Goal: Transaction & Acquisition: Purchase product/service

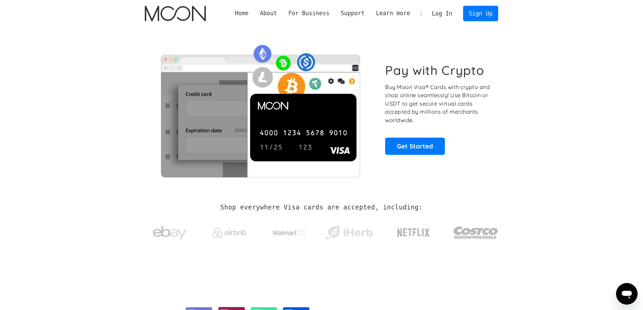
click at [447, 14] on link "Log In" at bounding box center [442, 13] width 32 height 15
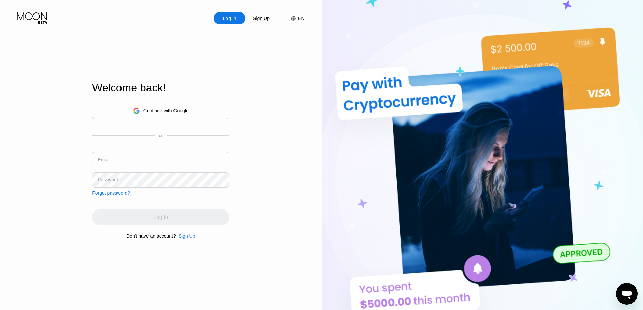
click at [214, 55] on div "Welcome back! Continue with Google or Email Password Forgot password? Log In Do…" at bounding box center [160, 160] width 137 height 341
click at [230, 18] on div "Log In" at bounding box center [229, 18] width 15 height 7
click at [152, 162] on input "text" at bounding box center [160, 159] width 137 height 15
type input "l"
type input "[EMAIL_ADDRESS][DOMAIN_NAME]"
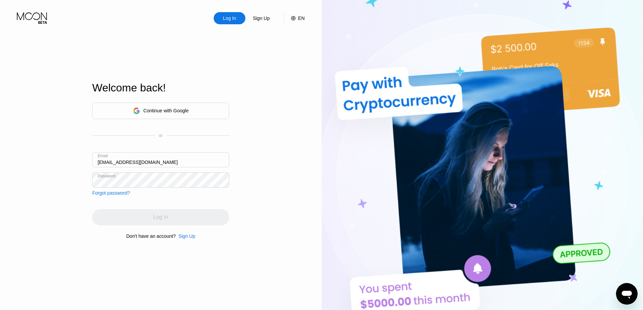
click at [0, 140] on div "Log In Sign Up EN Language English Save Welcome back! Continue with Google or E…" at bounding box center [161, 170] width 322 height 341
click at [134, 217] on div "Log In" at bounding box center [160, 217] width 137 height 16
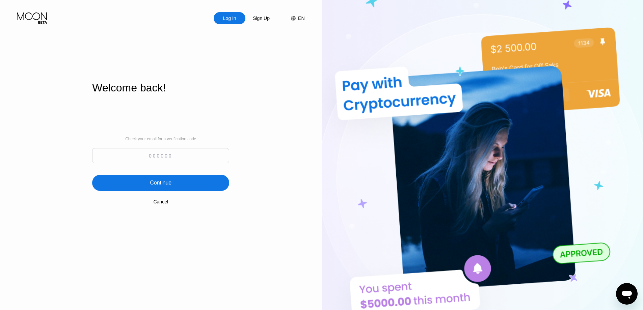
click at [126, 161] on input at bounding box center [160, 155] width 137 height 15
paste input "769947"
type input "769947"
click at [145, 180] on div "Continue" at bounding box center [160, 183] width 137 height 16
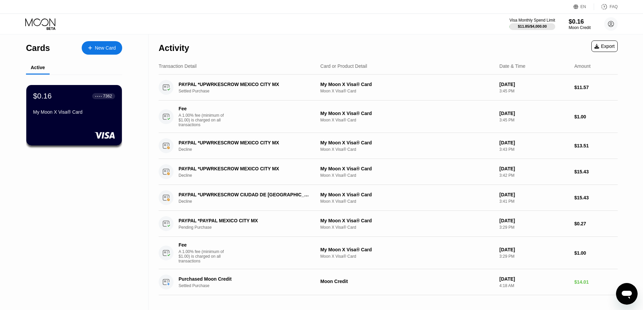
click at [87, 115] on div "My Moon X Visa® Card" at bounding box center [74, 111] width 82 height 5
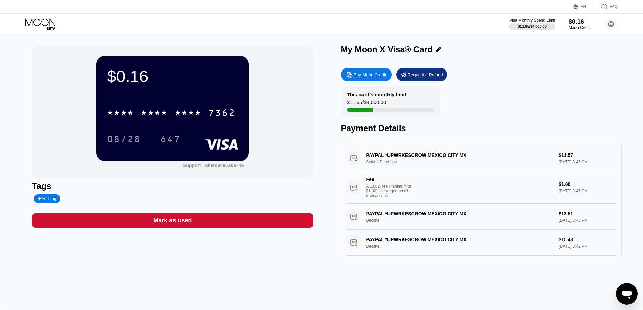
click at [367, 66] on div "Buy Moon Credit Request a Refund This card’s monthly limit $11.85 / $4,000.00 P…" at bounding box center [481, 161] width 281 height 194
click at [365, 74] on div "Buy Moon Credit" at bounding box center [370, 75] width 33 height 6
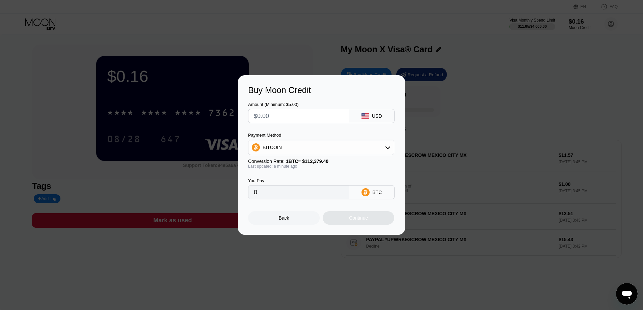
click at [340, 118] on input "text" at bounding box center [298, 115] width 89 height 13
click at [351, 145] on div "BITCOIN" at bounding box center [320, 147] width 145 height 13
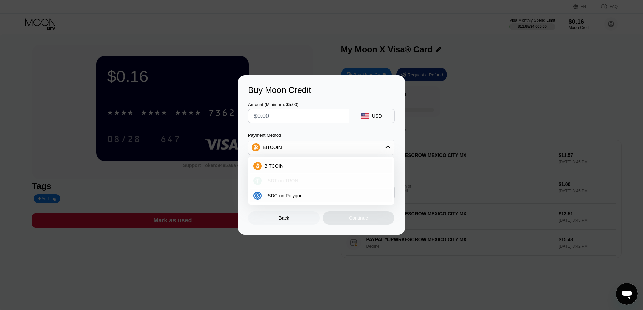
click at [282, 180] on span "USDT on TRON" at bounding box center [281, 180] width 34 height 5
type input "0.00"
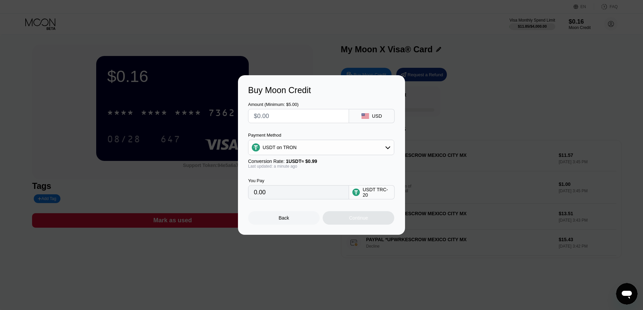
click at [305, 115] on input "text" at bounding box center [298, 115] width 89 height 13
type input "$12"
type input "12.12"
drag, startPoint x: 306, startPoint y: 115, endPoint x: 173, endPoint y: 104, distance: 132.7
click at [173, 104] on div "Buy Moon Credit Amount (Minimum: $5.00) $12 USD Payment Method USDT on TRON Con…" at bounding box center [321, 155] width 643 height 160
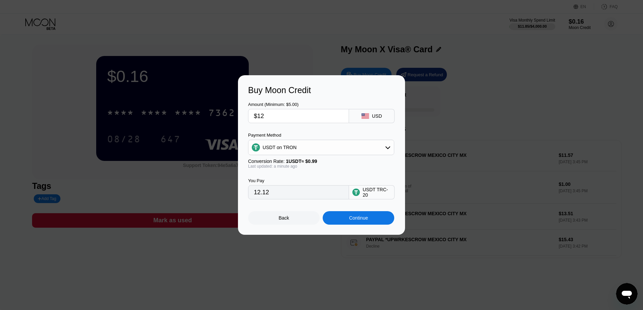
type input "$1"
type input "1.01"
type input "$14"
type input "14.14"
drag, startPoint x: 289, startPoint y: 116, endPoint x: 218, endPoint y: 110, distance: 71.8
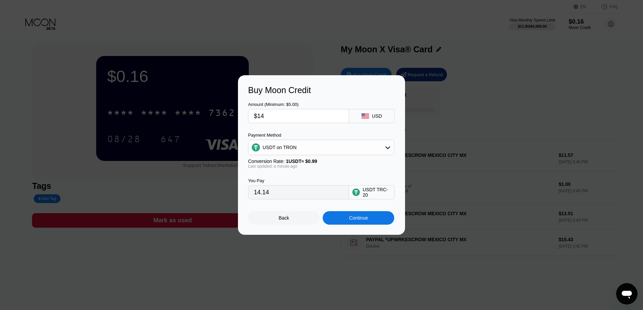
click at [218, 110] on div "Buy Moon Credit Amount (Minimum: $5.00) $14 USD Payment Method USDT on TRON Con…" at bounding box center [321, 155] width 643 height 160
type input "$13"
type input "13.13"
drag, startPoint x: 266, startPoint y: 114, endPoint x: 162, endPoint y: 114, distance: 103.9
click at [162, 114] on div "Buy Moon Credit Amount (Minimum: $5.00) $13 USD Payment Method USDT on TRON Con…" at bounding box center [321, 155] width 643 height 160
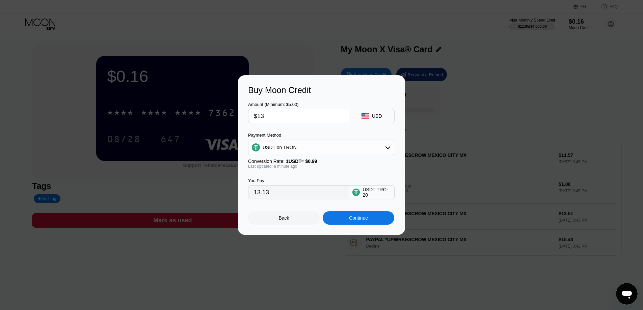
type input "$1"
type input "1.01"
type input "$15"
type input "15.15"
type input "$15"
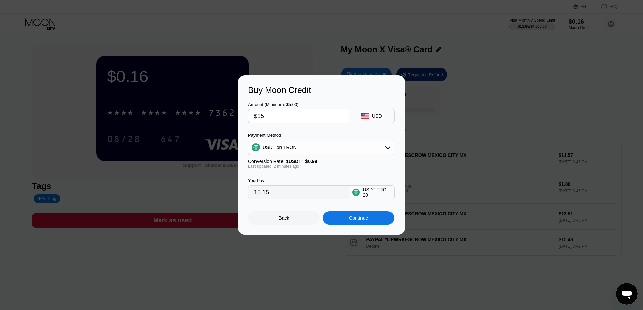
click at [85, 113] on div "Buy Moon Credit Amount (Minimum: $5.00) $15 USD Payment Method USDT on TRON Con…" at bounding box center [321, 155] width 643 height 160
click at [50, 142] on div "Buy Moon Credit Amount (Minimum: $5.00) $15 USD Payment Method USDT on TRON Con…" at bounding box center [321, 155] width 643 height 160
click at [361, 221] on div "Continue" at bounding box center [358, 217] width 19 height 5
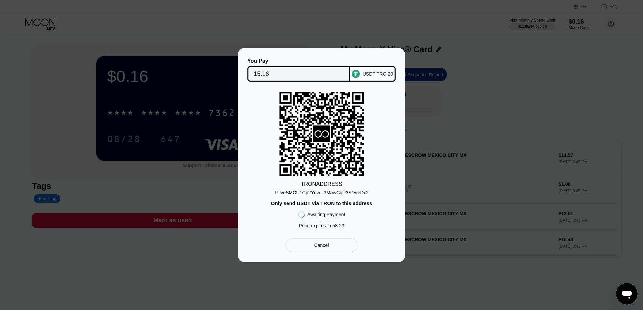
click at [281, 68] on input "15.16" at bounding box center [299, 73] width 90 height 13
click at [303, 192] on div "TUveSMCU1Cp2Ygw...3MawCqU3S1weDx2" at bounding box center [321, 192] width 94 height 5
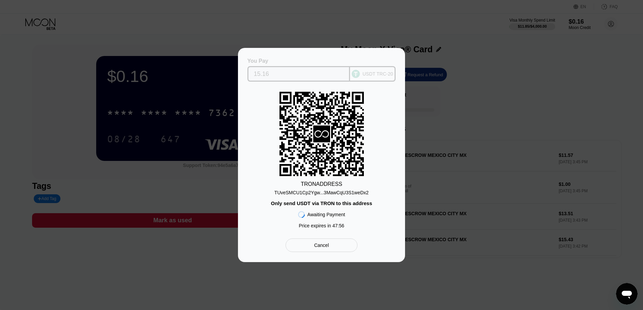
click at [278, 67] on input "15.16" at bounding box center [299, 73] width 90 height 13
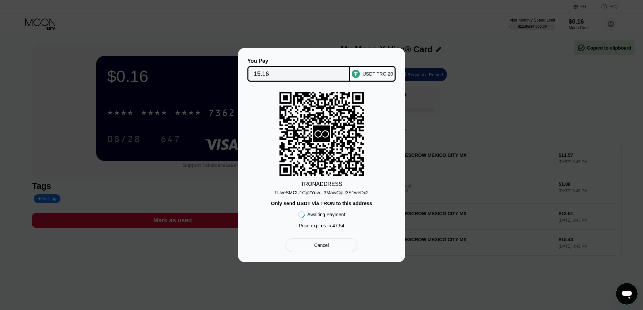
click at [266, 114] on div "TRON ADDRESS TUveSMCU1Cp2Ygw...3MawCqU3S1weDx2 Only send USDT via TRON to this …" at bounding box center [321, 162] width 147 height 140
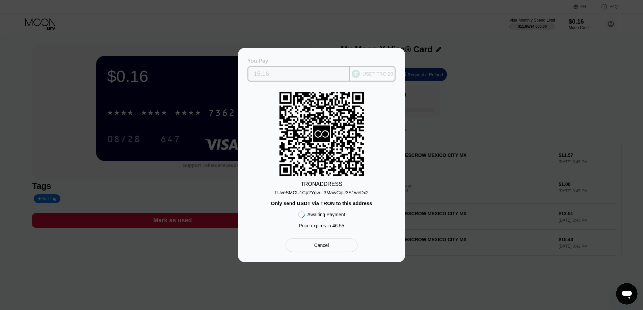
click at [288, 72] on input "15.16" at bounding box center [299, 73] width 90 height 13
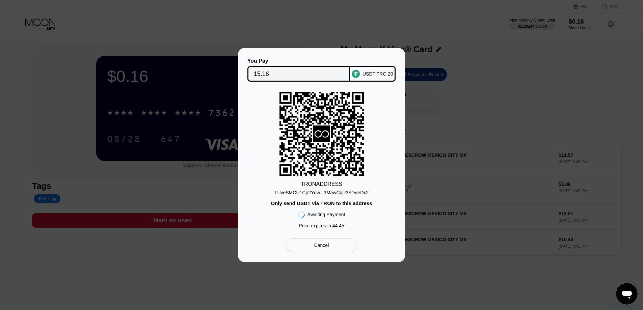
click at [602, 158] on div "You Pay 15.16 USDT TRC-20 TRON ADDRESS TUveSMCU1Cp2Ygw...3MawCqU3S1weDx2 Only s…" at bounding box center [321, 155] width 643 height 214
click at [394, 147] on div "TRON ADDRESS TUveSMCU1Cp2Ygw...3MawCqU3S1weDx2 Only send USDT via TRON to this …" at bounding box center [321, 162] width 147 height 140
click at [458, 120] on div "You Pay 15.16 USDT TRC-20 TRON ADDRESS TUveSMCU1Cp2Ygw...3MawCqU3S1weDx2 Only s…" at bounding box center [321, 155] width 643 height 214
drag, startPoint x: 330, startPoint y: 155, endPoint x: 327, endPoint y: 155, distance: 3.4
click at [329, 155] on icon at bounding box center [321, 134] width 84 height 84
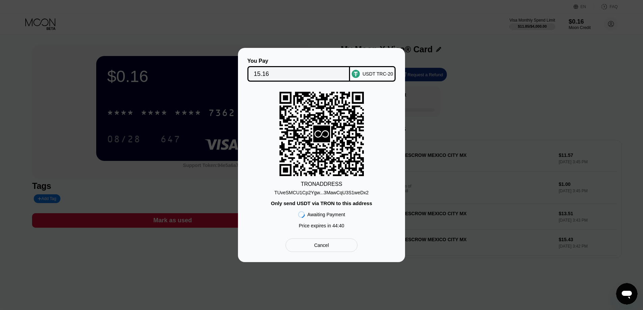
drag, startPoint x: 327, startPoint y: 155, endPoint x: 324, endPoint y: 151, distance: 5.3
click at [326, 155] on icon at bounding box center [321, 134] width 84 height 83
click at [324, 151] on icon at bounding box center [321, 134] width 84 height 83
click at [313, 188] on div "TUveSMCU1Cp2Ygw...3MawCqU3S1weDx2" at bounding box center [321, 191] width 94 height 8
click at [325, 150] on rect at bounding box center [321, 134] width 84 height 84
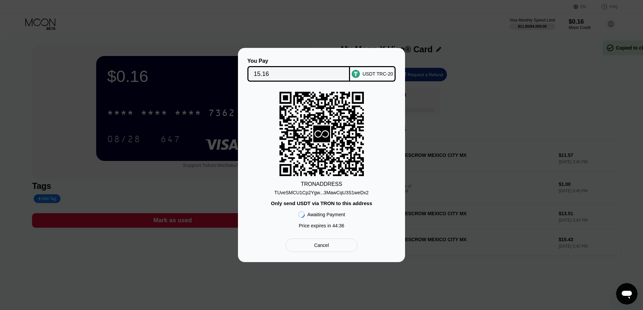
click at [271, 74] on input "15.16" at bounding box center [299, 73] width 90 height 13
click at [309, 197] on div "TRON ADDRESS TUveSMCU1Cp2Ygw...3MawCqU3S1weDx2 Only send USDT via TRON to this …" at bounding box center [321, 162] width 147 height 140
click at [320, 186] on div "TRON ADDRESS" at bounding box center [322, 184] width 42 height 6
click at [322, 239] on div "You Pay 15.16 USDT TRC-20 TRON ADDRESS TUveSMCU1Cp2Ygw...3MawCqU3S1weDx2 Only s…" at bounding box center [321, 155] width 147 height 194
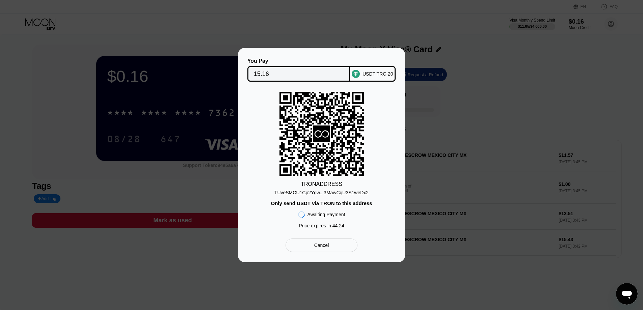
click at [323, 235] on div "You Pay 15.16 USDT TRC-20 TRON ADDRESS TUveSMCU1Cp2Ygw...3MawCqU3S1weDx2 Only s…" at bounding box center [321, 155] width 147 height 194
click at [256, 75] on input "15.16" at bounding box center [299, 73] width 90 height 13
click at [368, 74] on div "USDT TRC-20" at bounding box center [377, 73] width 31 height 5
click at [276, 74] on input "15.16" at bounding box center [299, 73] width 90 height 13
click at [360, 121] on rect at bounding box center [321, 134] width 84 height 84
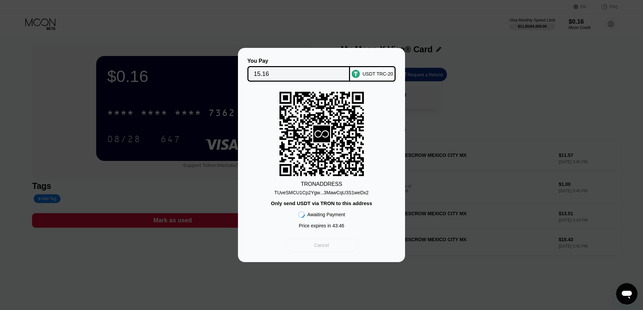
drag, startPoint x: 331, startPoint y: 249, endPoint x: 443, endPoint y: 120, distance: 171.0
click at [443, 120] on div "You Pay 15.16 USDT TRC-20 TRON ADDRESS TUveSMCU1Cp2Ygw...3MawCqU3S1weDx2 Only s…" at bounding box center [321, 155] width 643 height 214
click at [445, 119] on div "You Pay 15.16 USDT TRC-20 TRON ADDRESS TUveSMCU1Cp2Ygw...3MawCqU3S1weDx2 Only s…" at bounding box center [321, 155] width 643 height 214
click at [381, 114] on div "TRON ADDRESS TUveSMCU1Cp2Ygw...3MawCqU3S1weDx2 Only send USDT via TRON to this …" at bounding box center [321, 162] width 147 height 140
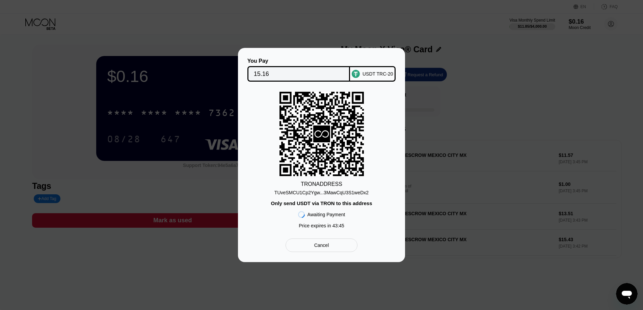
click at [336, 114] on icon at bounding box center [321, 134] width 84 height 83
click at [347, 103] on icon at bounding box center [321, 134] width 84 height 83
click at [375, 67] on div "USDT TRC-20" at bounding box center [373, 74] width 46 height 16
click at [342, 101] on icon at bounding box center [321, 134] width 84 height 83
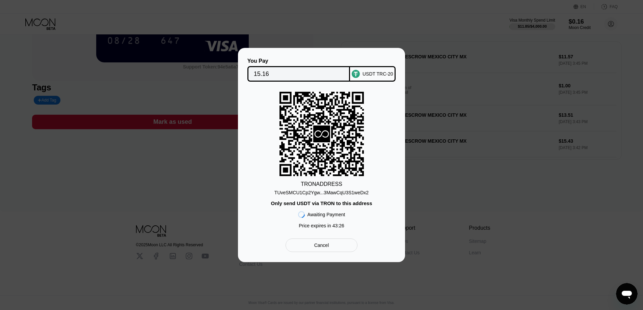
scroll to position [104, 0]
click at [347, 126] on rect at bounding box center [321, 134] width 84 height 84
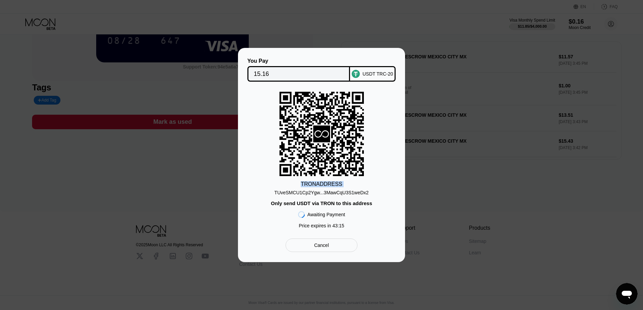
click at [347, 126] on rect at bounding box center [321, 134] width 84 height 84
click at [378, 125] on div "TRON ADDRESS TUveSMCU1Cp2Ygw...3MawCqU3S1weDx2 Only send USDT via TRON to this …" at bounding box center [321, 162] width 147 height 140
click at [297, 70] on input "15.16" at bounding box center [299, 73] width 90 height 13
click at [192, 181] on div "You Pay 15.16 USDT TRC-20 TRON ADDRESS TUveSMCU1Cp2Ygw...3MawCqU3S1weDx2 Only s…" at bounding box center [321, 155] width 643 height 214
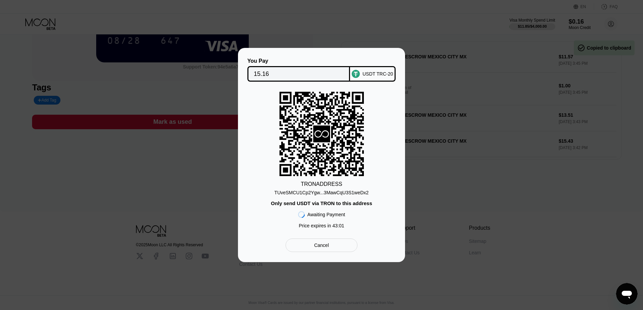
click at [557, 171] on div "You Pay 15.16 USDT TRC-20 TRON ADDRESS TUveSMCU1Cp2Ygw...3MawCqU3S1weDx2 Only s…" at bounding box center [321, 155] width 643 height 214
drag, startPoint x: 308, startPoint y: 251, endPoint x: 352, endPoint y: 203, distance: 64.8
click at [352, 203] on div "You Pay 15.16 USDT TRC-20 TRON ADDRESS TUveSMCU1Cp2Ygw...3MawCqU3S1weDx2 Only s…" at bounding box center [321, 155] width 147 height 194
click at [448, 177] on div "You Pay 15.16 USDT TRC-20 TRON ADDRESS TUveSMCU1Cp2Ygw...3MawCqU3S1weDx2 Only s…" at bounding box center [321, 155] width 643 height 214
click at [390, 169] on div "TRON ADDRESS TUveSMCU1Cp2Ygw...3MawCqU3S1weDx2 Only send USDT via TRON to this …" at bounding box center [321, 162] width 147 height 140
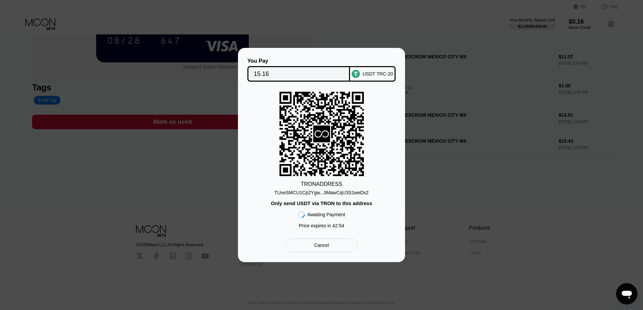
click at [390, 169] on div "TRON ADDRESS TUveSMCU1Cp2Ygw...3MawCqU3S1weDx2 Only send USDT via TRON to this …" at bounding box center [321, 162] width 147 height 140
click at [442, 168] on div "You Pay 15.16 USDT TRC-20 TRON ADDRESS TUveSMCU1Cp2Ygw...3MawCqU3S1weDx2 Only s…" at bounding box center [321, 155] width 643 height 214
click at [373, 175] on div "TRON ADDRESS TUveSMCU1Cp2Ygw...3MawCqU3S1weDx2 Only send USDT via TRON to this …" at bounding box center [321, 162] width 147 height 140
click at [440, 175] on div "You Pay 15.16 USDT TRC-20 TRON ADDRESS TUveSMCU1Cp2Ygw...3MawCqU3S1weDx2 Only s…" at bounding box center [321, 155] width 643 height 214
click at [404, 176] on div "You Pay 15.16 USDT TRC-20 TRON ADDRESS TUveSMCU1Cp2Ygw...3MawCqU3S1weDx2 Only s…" at bounding box center [321, 155] width 167 height 214
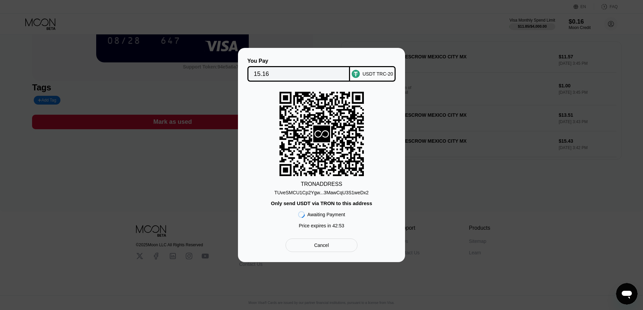
click at [443, 176] on div "You Pay 15.16 USDT TRC-20 TRON ADDRESS TUveSMCU1Cp2Ygw...3MawCqU3S1weDx2 Only s…" at bounding box center [321, 155] width 643 height 214
click at [408, 177] on div "You Pay 15.16 USDT TRC-20 TRON ADDRESS TUveSMCU1Cp2Ygw...3MawCqU3S1weDx2 Only s…" at bounding box center [321, 155] width 643 height 214
click at [487, 179] on div "You Pay 15.16 USDT TRC-20 TRON ADDRESS TUveSMCU1Cp2Ygw...3MawCqU3S1weDx2 Only s…" at bounding box center [321, 155] width 643 height 214
click at [418, 179] on div "You Pay 15.16 USDT TRC-20 TRON ADDRESS TUveSMCU1Cp2Ygw...3MawCqU3S1weDx2 Only s…" at bounding box center [321, 155] width 643 height 214
click at [494, 177] on div "You Pay 15.16 USDT TRC-20 TRON ADDRESS TUveSMCU1Cp2Ygw...3MawCqU3S1weDx2 Only s…" at bounding box center [321, 155] width 643 height 214
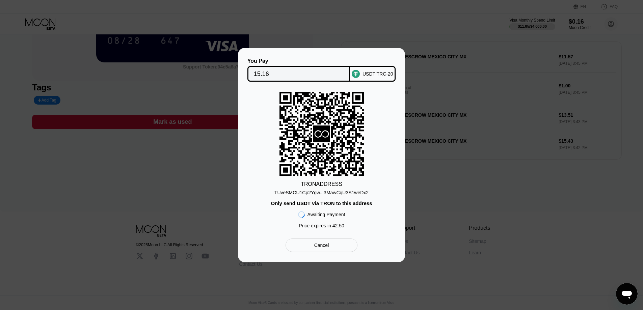
click at [377, 184] on div "TRON ADDRESS TUveSMCU1Cp2Ygw...3MawCqU3S1weDx2 Only send USDT via TRON to this …" at bounding box center [321, 162] width 147 height 140
click at [473, 184] on div "You Pay 15.16 USDT TRC-20 TRON ADDRESS TUveSMCU1Cp2Ygw...3MawCqU3S1weDx2 Only s…" at bounding box center [321, 155] width 643 height 214
click at [357, 149] on rect at bounding box center [321, 134] width 84 height 84
click at [425, 158] on div "You Pay 15.16 USDT TRC-20 TRON ADDRESS TUveSMCU1Cp2Ygw...3MawCqU3S1weDx2 Only s…" at bounding box center [321, 155] width 643 height 214
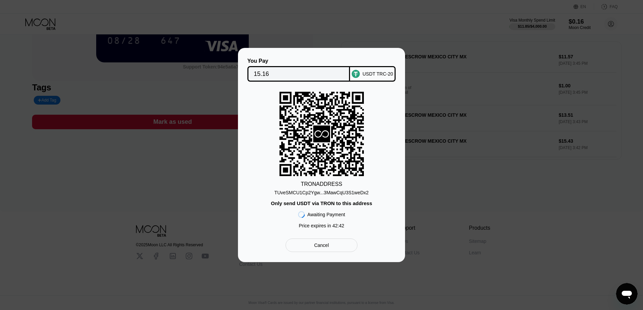
click at [321, 71] on input "15.16" at bounding box center [299, 73] width 90 height 13
click at [309, 250] on div "Cancel" at bounding box center [321, 245] width 72 height 13
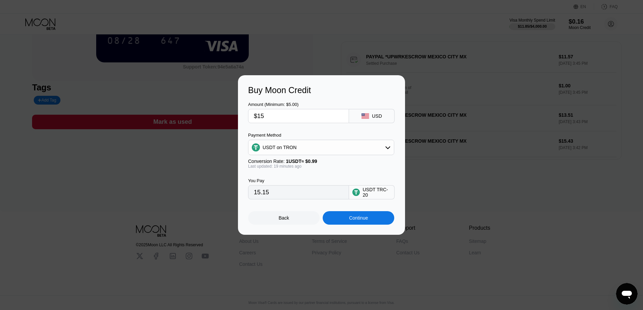
click at [280, 117] on input "$15" at bounding box center [298, 115] width 89 height 13
type input "$1"
type input "1.01"
type input "$14"
type input "14.14"
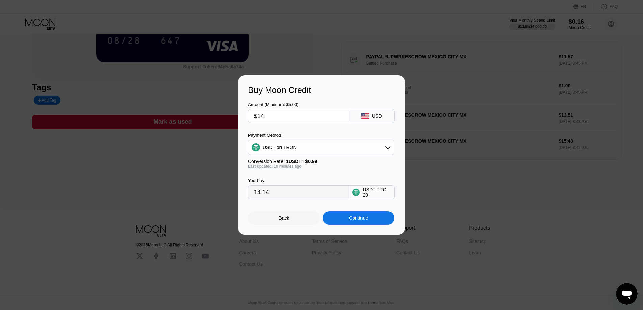
type input "$14"
click at [366, 221] on div "Continue" at bounding box center [358, 217] width 19 height 5
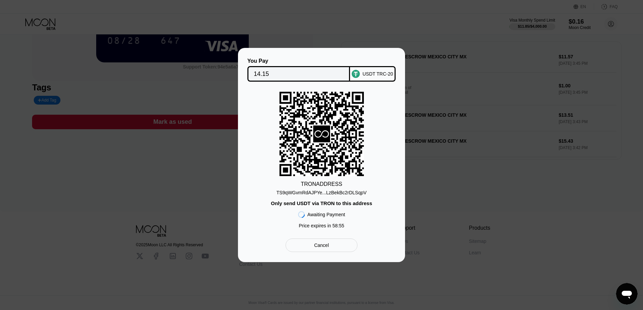
click at [472, 202] on div "You Pay 14.15 USDT TRC-20 TRON ADDRESS TS9qWGvmRdAJPYe...LzBekBc2rDLSqpV Only s…" at bounding box center [321, 155] width 643 height 214
click at [323, 245] on div "Cancel" at bounding box center [321, 245] width 15 height 6
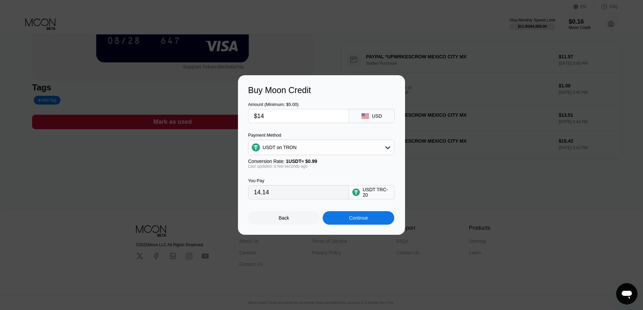
click at [483, 194] on div "Buy Moon Credit Amount (Minimum: $5.00) $14 USD Payment Method USDT on TRON Con…" at bounding box center [321, 155] width 643 height 160
click at [291, 217] on div "Back" at bounding box center [284, 217] width 72 height 13
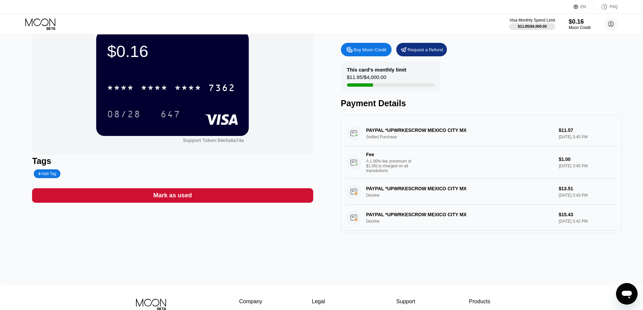
scroll to position [7, 0]
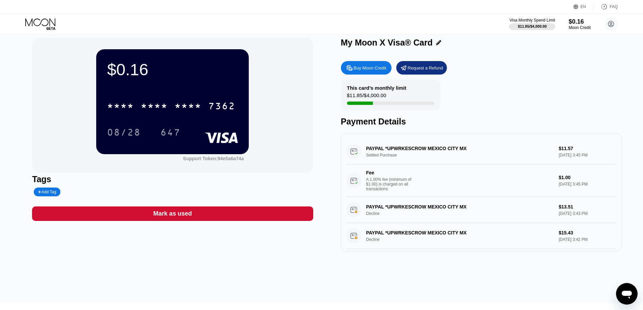
click at [541, 171] on div "PAYPAL *UPWRKESCROW MEXICO CITY MX Settled Purchase $11.57 [DATE] 3:45 PM Fee A…" at bounding box center [481, 168] width 270 height 58
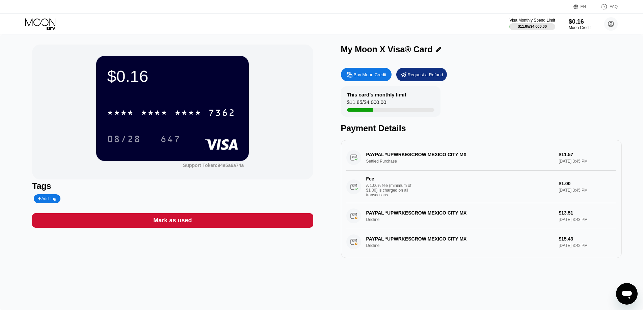
scroll to position [0, 0]
click at [493, 78] on div "Buy Moon Credit Request a Refund" at bounding box center [481, 74] width 281 height 13
click at [498, 20] on div "Visa Monthly Spend Limit $11.85 / $4,000.00 $0.16 Moon Credit [EMAIL_ADDRESS][D…" at bounding box center [321, 24] width 643 height 20
click at [530, 20] on div "Visa Monthly Spend Limit" at bounding box center [532, 20] width 47 height 5
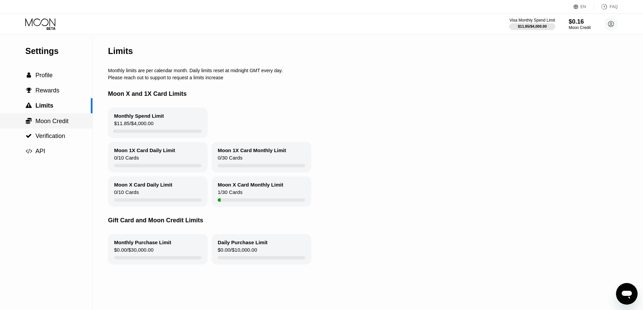
click at [41, 125] on span "Moon Credit" at bounding box center [51, 121] width 33 height 7
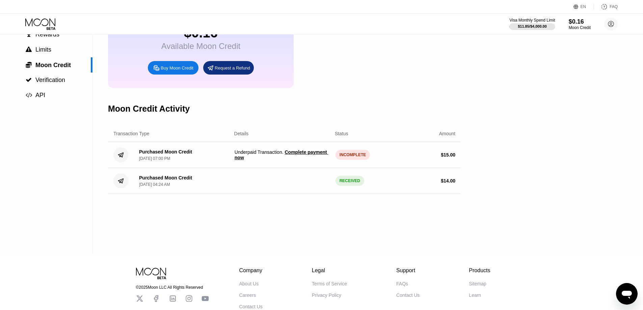
scroll to position [67, 0]
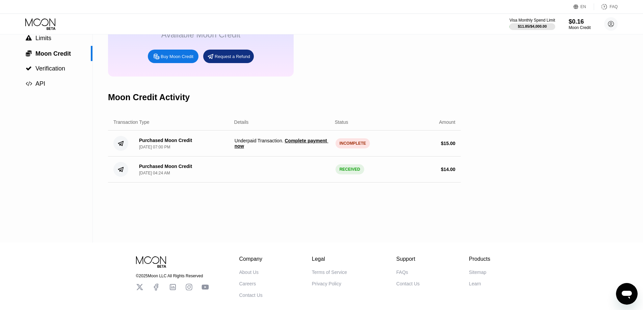
click at [311, 146] on span "Complete payment now" at bounding box center [281, 143] width 94 height 11
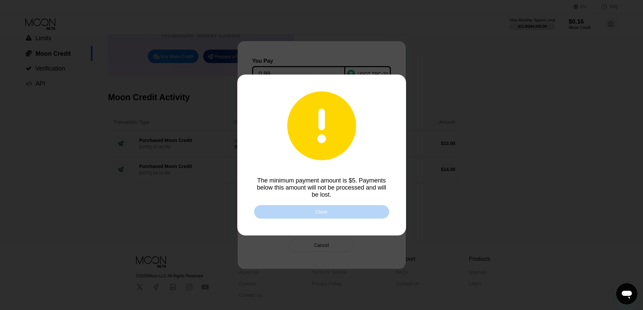
click at [309, 211] on div "Close" at bounding box center [321, 211] width 135 height 13
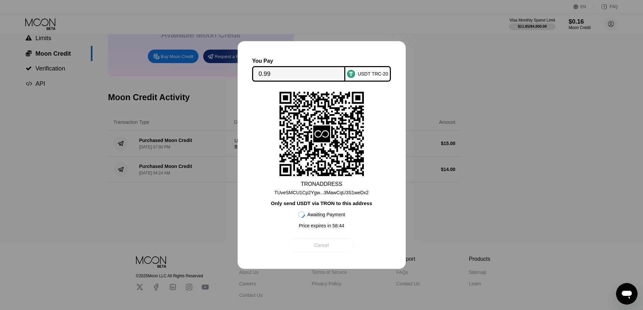
click at [325, 244] on div "Cancel" at bounding box center [321, 245] width 65 height 13
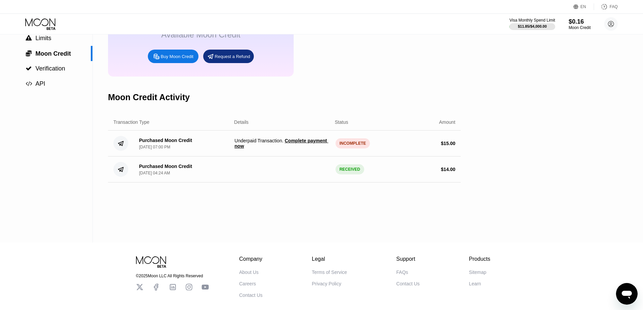
click at [239, 143] on div "Purchased Moon Credit [DATE] 07:00 PM Underpaid Transaction . Complete payment …" at bounding box center [284, 144] width 353 height 26
click at [154, 143] on div "Purchased Moon Credit" at bounding box center [165, 140] width 53 height 5
click at [257, 147] on span "Underpaid Transaction . Complete payment now" at bounding box center [281, 143] width 95 height 11
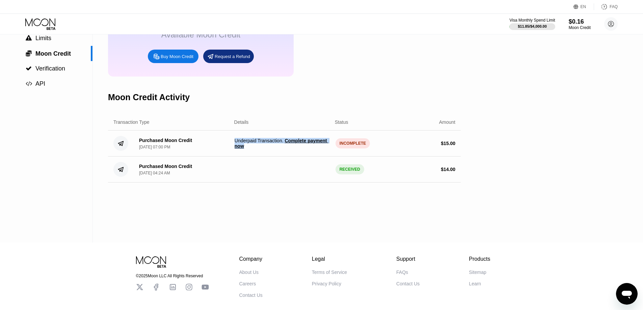
click at [365, 146] on div "$ 15.00" at bounding box center [407, 143] width 95 height 5
click at [285, 157] on div "Purchased Moon Credit [DATE] 07:00 PM Underpaid Transaction . Complete payment …" at bounding box center [284, 144] width 353 height 26
click at [263, 157] on div "Purchased Moon Credit [DATE] 07:00 PM Underpaid Transaction . Complete payment …" at bounding box center [284, 144] width 353 height 26
click at [257, 147] on span "Underpaid Transaction . Complete payment now" at bounding box center [281, 143] width 95 height 11
click at [437, 147] on div "Purchased Moon Credit [DATE] 07:00 PM Underpaid Transaction . Complete payment …" at bounding box center [284, 144] width 353 height 26
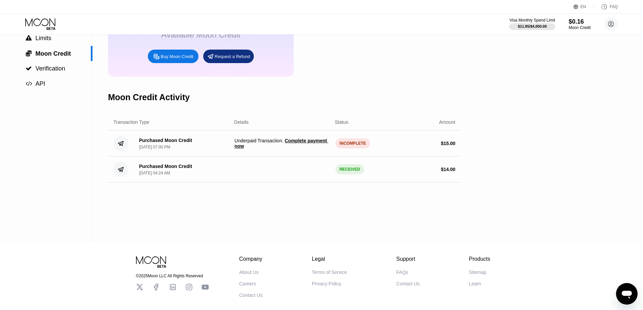
click at [449, 146] on div "$ 15.00" at bounding box center [448, 143] width 15 height 5
click at [307, 147] on span "Complete payment now" at bounding box center [281, 143] width 94 height 11
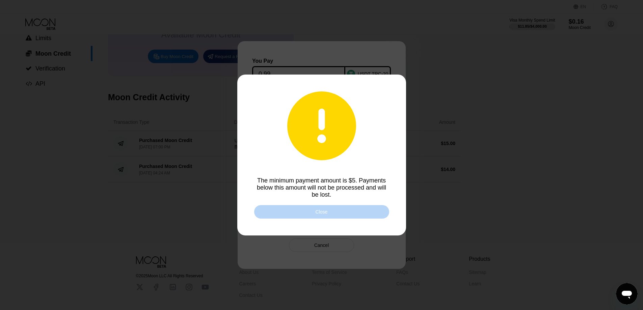
click at [324, 211] on div "Close" at bounding box center [321, 211] width 12 height 5
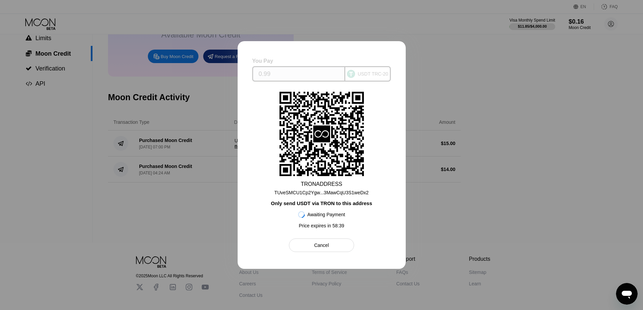
click at [285, 73] on input "0.99" at bounding box center [298, 73] width 80 height 13
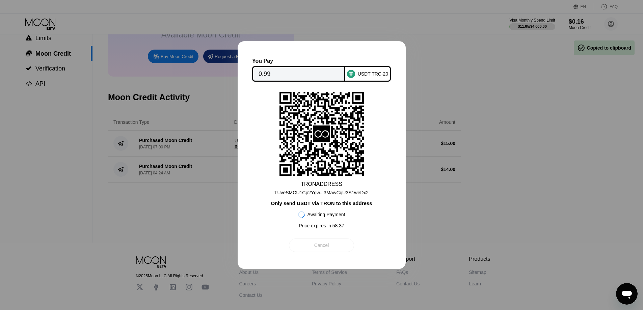
click at [321, 247] on div "Cancel" at bounding box center [321, 245] width 15 height 6
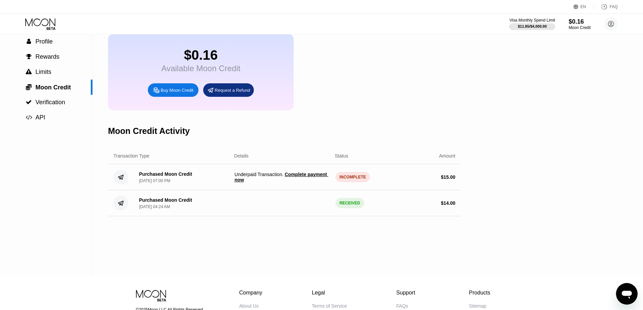
scroll to position [0, 0]
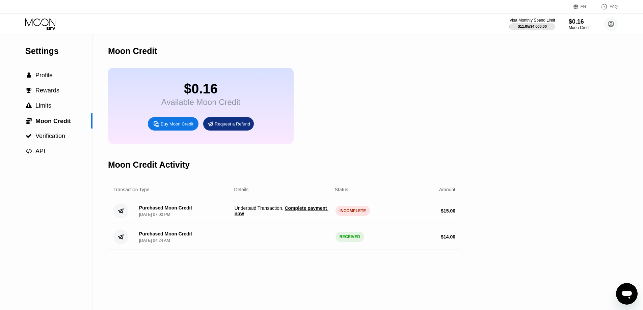
click at [182, 211] on div "Purchased Moon Credit" at bounding box center [165, 207] width 53 height 5
click at [116, 218] on circle at bounding box center [120, 210] width 15 height 15
click at [159, 217] on div "[DATE] 07:00 PM" at bounding box center [154, 214] width 31 height 5
click at [170, 217] on div "[DATE] 07:00 PM" at bounding box center [154, 214] width 31 height 5
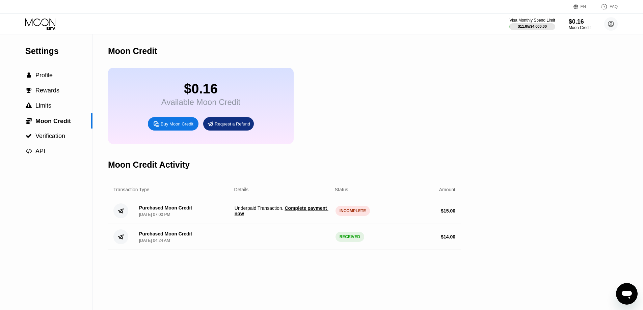
click at [170, 217] on div "[DATE] 07:00 PM" at bounding box center [154, 214] width 31 height 5
click at [131, 208] on div "Purchased Moon Credit [DATE] 07:00 PM Underpaid Transaction . Complete payment …" at bounding box center [284, 211] width 353 height 26
click at [122, 213] on icon at bounding box center [120, 211] width 5 height 4
click at [120, 218] on circle at bounding box center [120, 210] width 15 height 15
click at [624, 294] on icon "Open messaging window" at bounding box center [626, 295] width 10 height 8
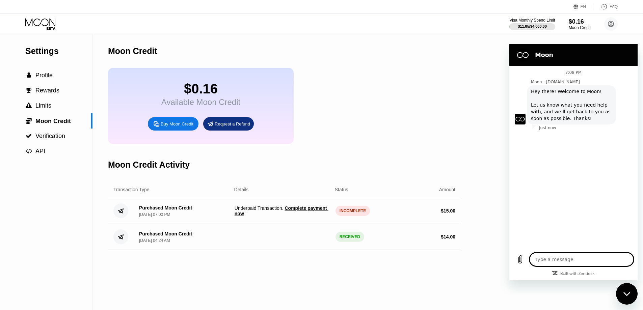
type textarea "x"
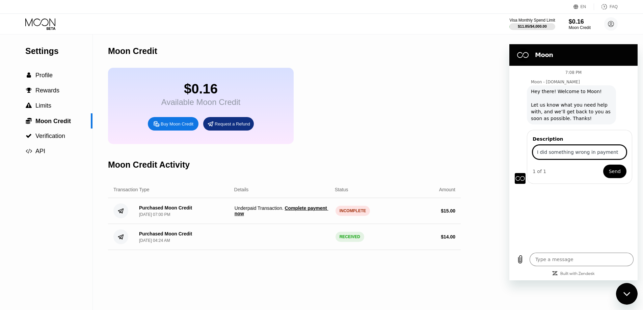
type input "I did something wrong in payment"
click at [611, 172] on span "Send" at bounding box center [615, 171] width 12 height 8
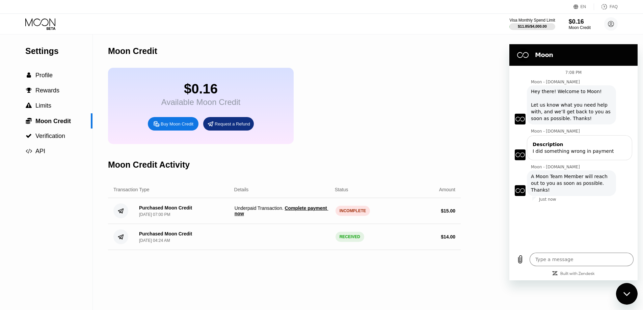
click at [299, 216] on span "Complete payment now" at bounding box center [281, 210] width 94 height 11
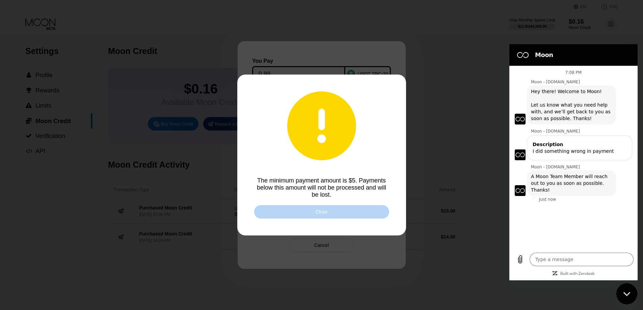
click at [307, 214] on div "Close" at bounding box center [321, 211] width 135 height 13
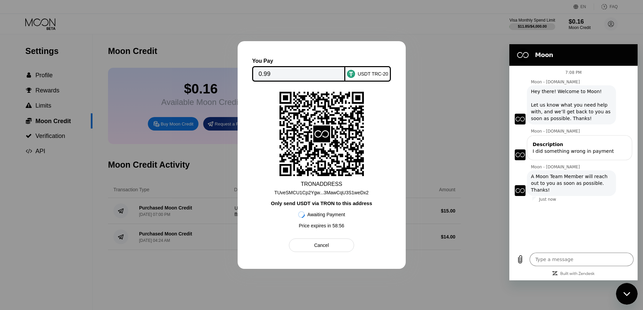
click at [444, 225] on div at bounding box center [321, 155] width 643 height 310
click at [420, 242] on div at bounding box center [321, 155] width 643 height 310
click at [343, 204] on div "Only send USDT via TRON to this address" at bounding box center [321, 203] width 101 height 6
click at [332, 187] on div "TUveSMCU1Cp2Ygw...3MawCqU3S1weDx2" at bounding box center [321, 191] width 94 height 8
click at [562, 261] on textarea at bounding box center [581, 259] width 104 height 13
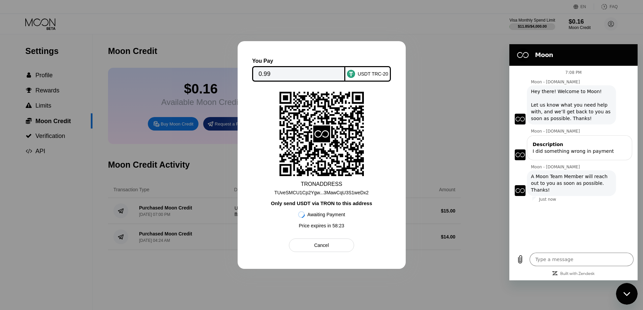
click at [473, 153] on div at bounding box center [321, 155] width 643 height 310
click at [468, 147] on div at bounding box center [321, 155] width 643 height 310
click at [426, 137] on div at bounding box center [321, 155] width 643 height 310
drag, startPoint x: 552, startPoint y: 264, endPoint x: 960, endPoint y: 265, distance: 408.3
click at [552, 264] on textarea at bounding box center [581, 259] width 104 height 13
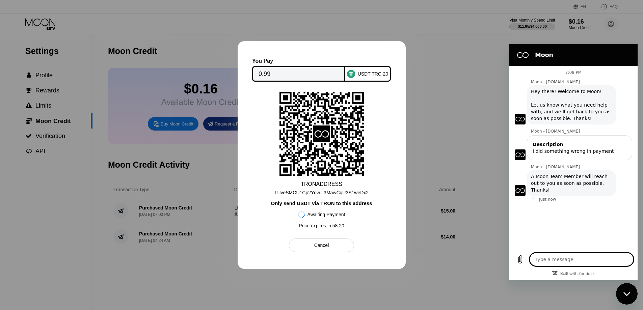
click at [425, 185] on div at bounding box center [321, 155] width 643 height 310
click at [625, 296] on icon "Close messaging window" at bounding box center [626, 294] width 7 height 4
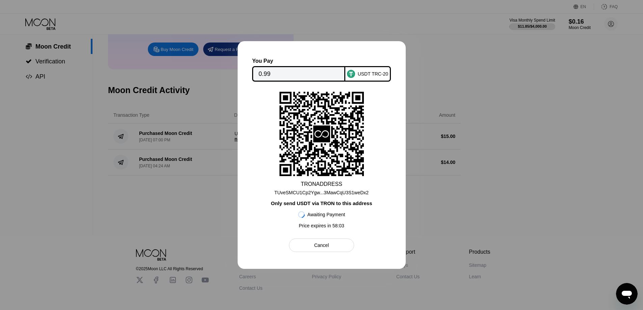
scroll to position [104, 0]
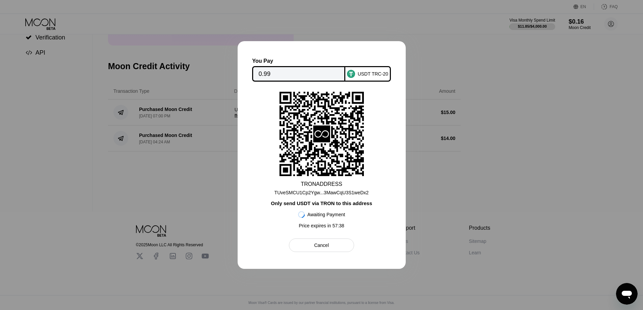
click at [576, 226] on div at bounding box center [321, 155] width 643 height 310
click at [622, 293] on icon "Open messaging window" at bounding box center [626, 295] width 10 height 8
type textarea "x"
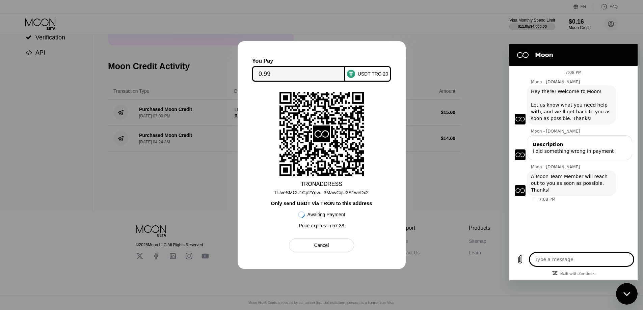
scroll to position [0, 0]
click at [583, 234] on div "7:08 PM Moon - [DOMAIN_NAME] Moon - [DOMAIN_NAME] says: Hey there! Welcome to M…" at bounding box center [573, 157] width 128 height 183
click at [568, 264] on textarea at bounding box center [581, 259] width 104 height 13
type textarea "H"
type textarea "x"
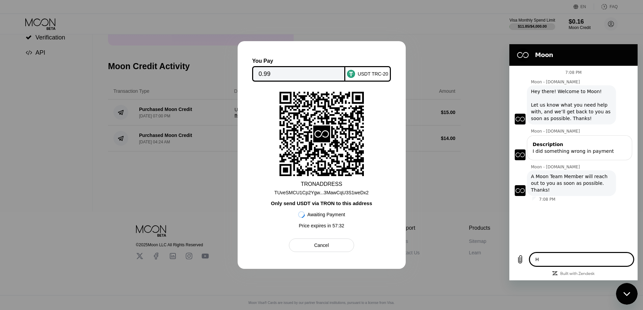
type textarea "He"
type textarea "x"
type textarea "Hel"
type textarea "x"
type textarea "Hell"
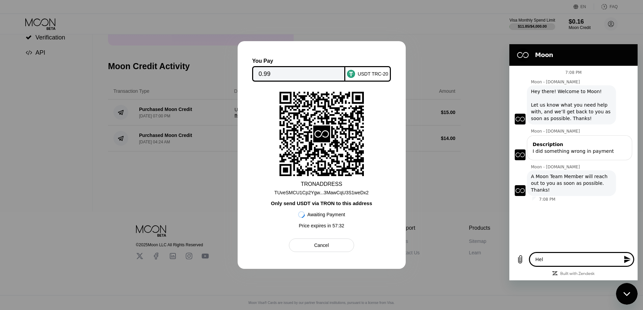
type textarea "x"
type textarea "Hello"
type textarea "x"
click at [570, 232] on div "7:08 PM Moon - [DOMAIN_NAME] Moon - [DOMAIN_NAME] says: Hey there! Welcome to M…" at bounding box center [573, 157] width 128 height 183
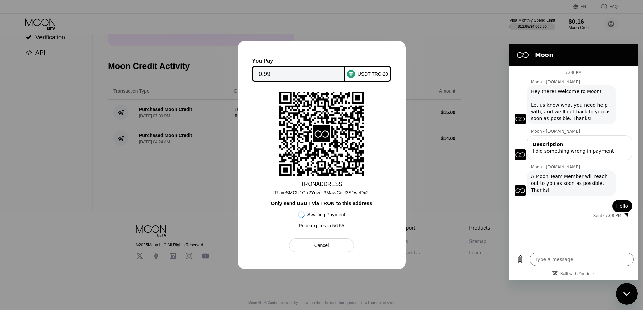
click at [471, 208] on div at bounding box center [321, 155] width 643 height 310
click at [259, 130] on div "TRON ADDRESS TUveSMCU1Cp2Ygw...3MawCqU3S1weDx2 Only send USDT via TRON to this …" at bounding box center [321, 162] width 133 height 140
click at [552, 197] on div "says: Hello" at bounding box center [570, 204] width 123 height 16
click at [575, 229] on div "7:08 PM Moon - [DOMAIN_NAME] Moon - [DOMAIN_NAME] says: Hey there! Welcome to M…" at bounding box center [573, 157] width 128 height 183
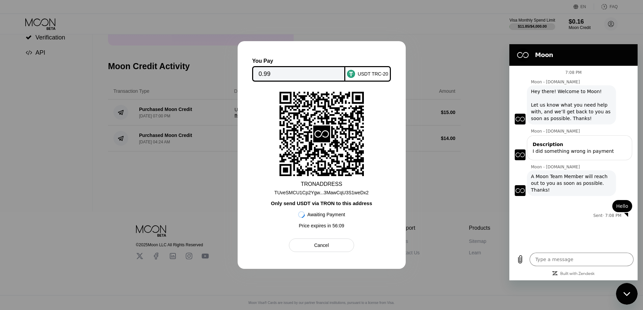
click at [442, 191] on div at bounding box center [321, 155] width 643 height 310
click at [326, 243] on div "Cancel" at bounding box center [321, 245] width 65 height 13
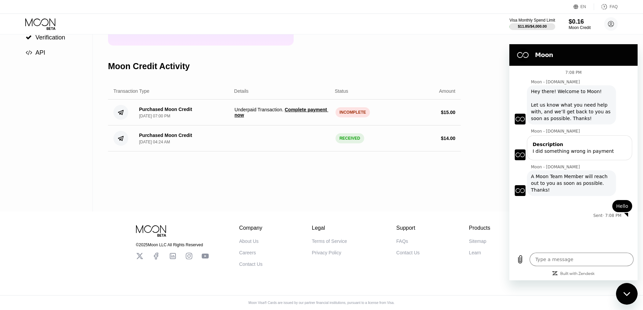
click at [551, 221] on div "7:08 PM Moon - [DOMAIN_NAME] Moon - [DOMAIN_NAME] says: Hey there! Welcome to M…" at bounding box center [573, 157] width 128 height 183
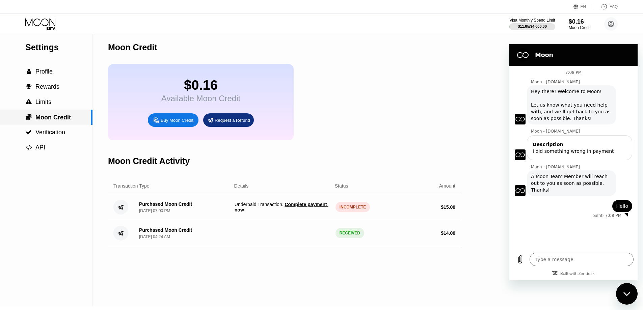
scroll to position [0, 0]
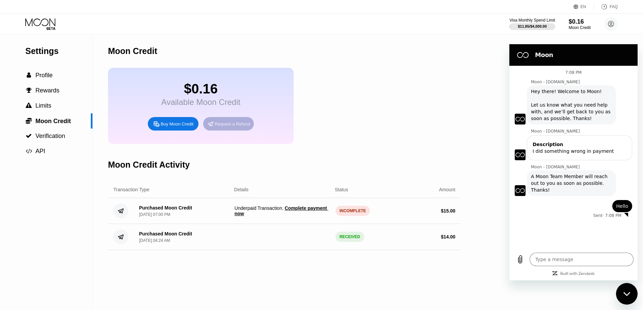
drag, startPoint x: 233, startPoint y: 130, endPoint x: 332, endPoint y: 157, distance: 102.6
click at [332, 157] on div "Moon Credit $0.16 Available Moon Credit Buy Moon Credit Request a Refund Moon C…" at bounding box center [284, 172] width 353 height 276
click at [332, 157] on div "Moon Credit Activity" at bounding box center [284, 164] width 353 height 33
click at [229, 127] on div "Request a Refund" at bounding box center [232, 124] width 35 height 6
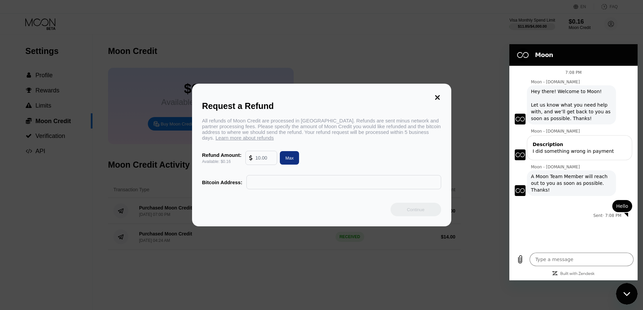
click at [557, 212] on div "Sent · 7:08 PM" at bounding box center [570, 215] width 123 height 6
click at [552, 251] on div "Type a message x" at bounding box center [573, 260] width 128 height 22
click at [547, 260] on textarea at bounding box center [581, 259] width 104 height 13
click at [518, 263] on icon "Upload file" at bounding box center [520, 259] width 8 height 8
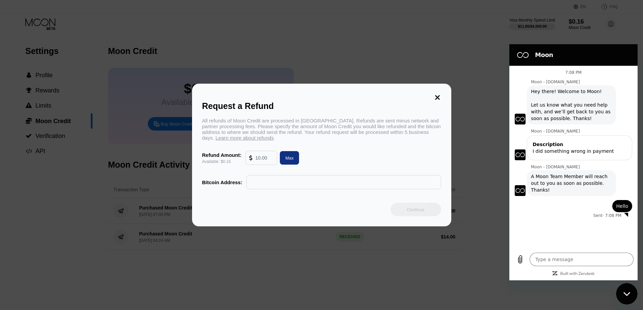
click at [574, 222] on div "7:08 PM Moon - [DOMAIN_NAME] Moon - [DOMAIN_NAME] says: Hey there! Welcome to M…" at bounding box center [573, 157] width 128 height 183
click at [604, 212] on div "Sent · 7:08 PM" at bounding box center [570, 215] width 123 height 6
click at [562, 179] on span "A Moon Team Member will reach out to you as soon as possible. Thanks!" at bounding box center [571, 183] width 81 height 20
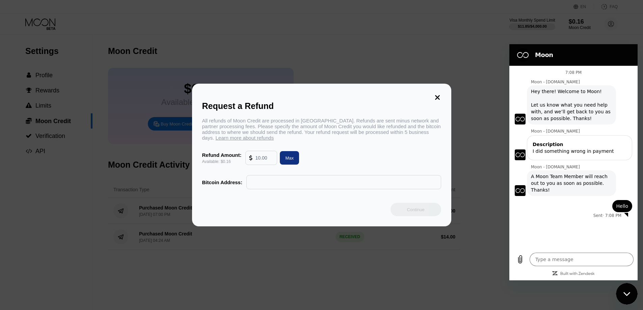
click at [626, 203] on span "Hello" at bounding box center [622, 206] width 12 height 7
click at [563, 265] on textarea at bounding box center [581, 259] width 104 height 13
type textarea "h"
type textarea "x"
type textarea "he"
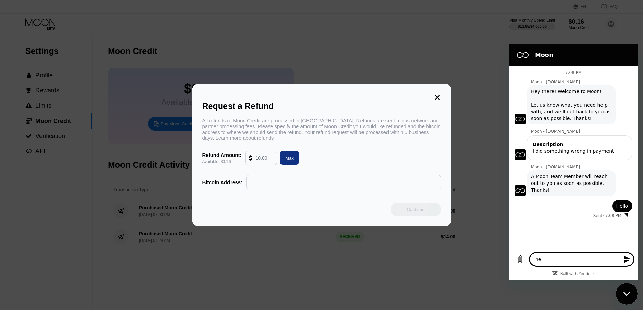
type textarea "x"
type textarea "hel"
type textarea "x"
type textarea "hell"
type textarea "x"
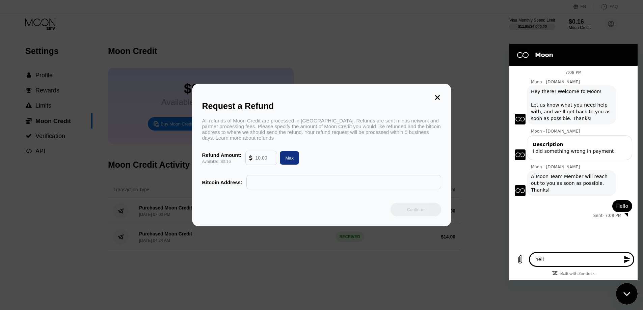
type textarea "hello"
type textarea "x"
type textarea "hello/"
type textarea "x"
click at [285, 198] on div "Request a Refund All refunds of Moon Credit are processed in [GEOGRAPHIC_DATA].…" at bounding box center [321, 155] width 259 height 143
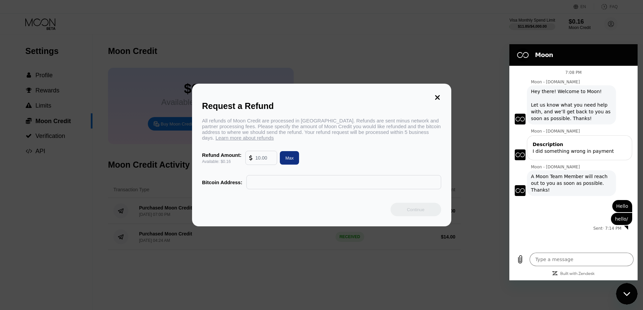
click at [439, 96] on icon at bounding box center [437, 97] width 5 height 5
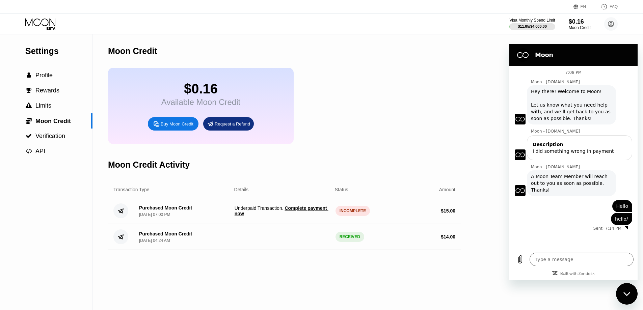
click at [367, 58] on div "Moon Credit" at bounding box center [284, 50] width 353 height 33
click at [469, 77] on div "Settings  Profile  Rewards  Limits  Moon Credit  Verification  API Moon C…" at bounding box center [321, 172] width 643 height 276
click at [561, 226] on div "Sent · 7:14 PM" at bounding box center [568, 228] width 119 height 5
click at [626, 293] on icon "Close messaging window" at bounding box center [626, 294] width 7 height 4
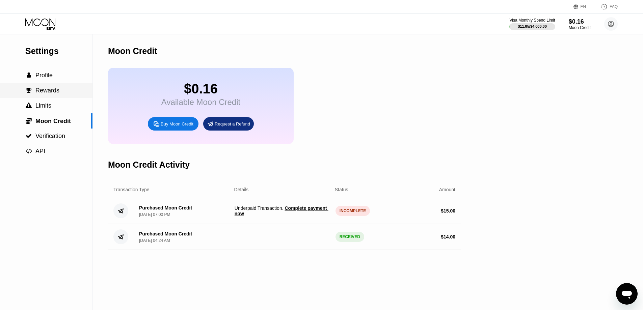
click at [50, 98] on div " Rewards" at bounding box center [46, 90] width 92 height 15
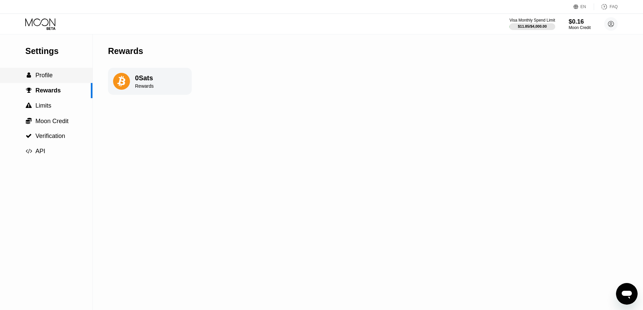
click at [51, 79] on span "Profile" at bounding box center [43, 75] width 17 height 7
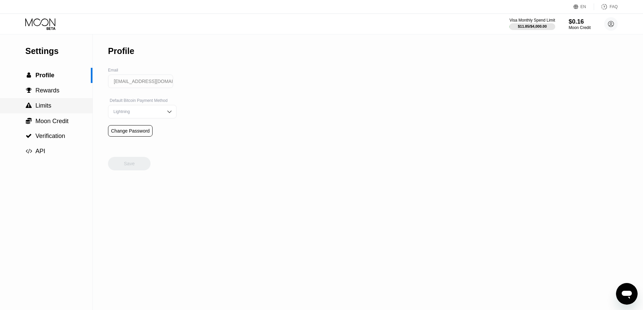
click at [47, 107] on span "Limits" at bounding box center [43, 105] width 16 height 7
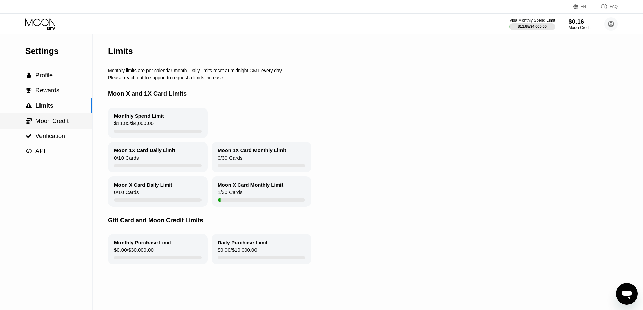
click at [47, 121] on span "Moon Credit" at bounding box center [51, 121] width 33 height 7
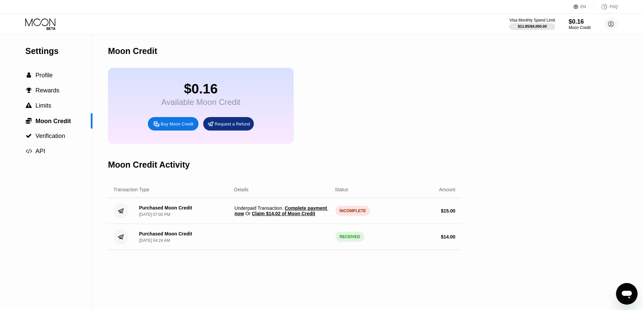
click at [269, 216] on span "Claim $14.02 of Moon Credit" at bounding box center [283, 213] width 63 height 5
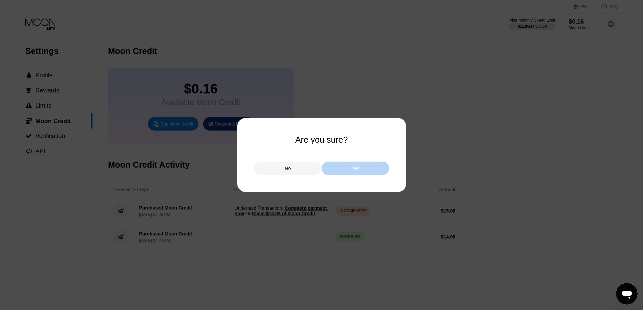
click at [355, 167] on div "Yes" at bounding box center [355, 168] width 8 height 6
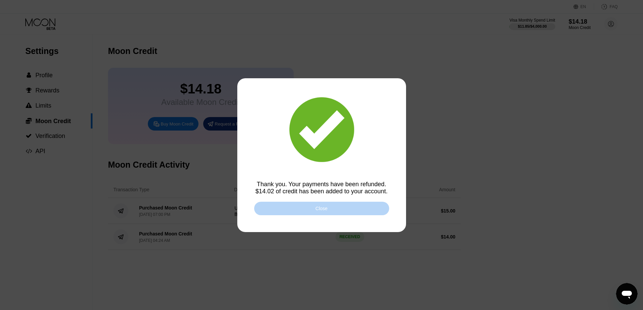
click at [331, 212] on div "Close" at bounding box center [321, 208] width 135 height 13
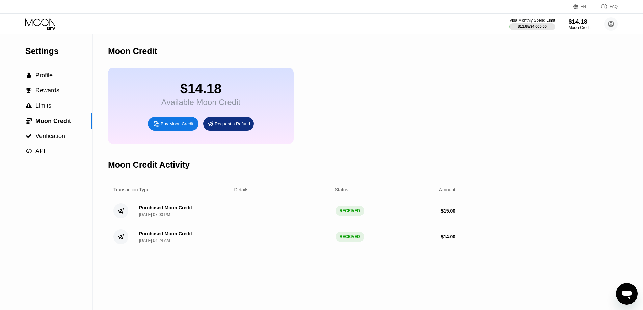
click at [378, 103] on div "$14.18 Available Moon Credit Buy Moon Credit Request a Refund" at bounding box center [284, 106] width 353 height 76
click at [41, 20] on icon at bounding box center [40, 24] width 31 height 12
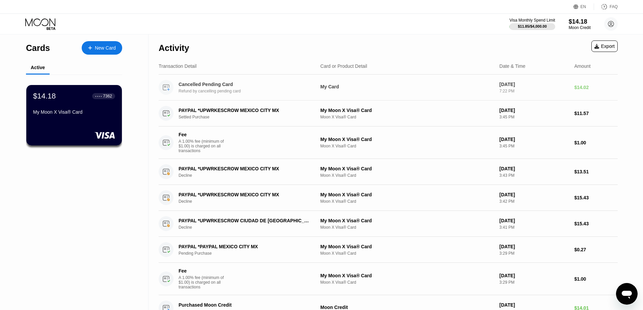
click at [192, 91] on div "Refund by cancelling pending card" at bounding box center [248, 91] width 141 height 5
click at [77, 122] on div "$14.18 ● ● ● ● 7362 My Moon X Visa® Card" at bounding box center [74, 115] width 96 height 61
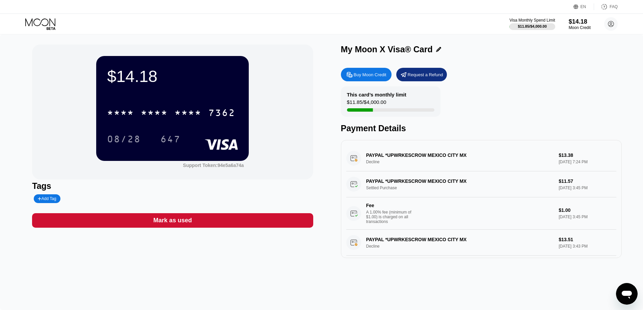
click at [353, 159] on div "PAYPAL *UPWRKESCROW MEXICO CITY MX Decline $13.38 [DATE] 7:24 PM" at bounding box center [481, 158] width 270 height 26
click at [361, 163] on div "PAYPAL *UPWRKESCROW MEXICO CITY MX Decline $13.38 [DATE] 7:24 PM" at bounding box center [481, 158] width 270 height 26
click at [418, 158] on div "PAYPAL *UPWRKESCROW MEXICO CITY MX Decline $13.38 [DATE] 7:24 PM" at bounding box center [481, 158] width 270 height 26
click at [356, 159] on div "PAYPAL *UPWRKESCROW MEXICO CITY MX Decline $13.38 [DATE] 7:24 PM" at bounding box center [481, 158] width 270 height 26
click at [414, 164] on div "PAYPAL *UPWRKESCROW MEXICO CITY MX Decline $13.38 [DATE] 7:24 PM" at bounding box center [481, 158] width 270 height 26
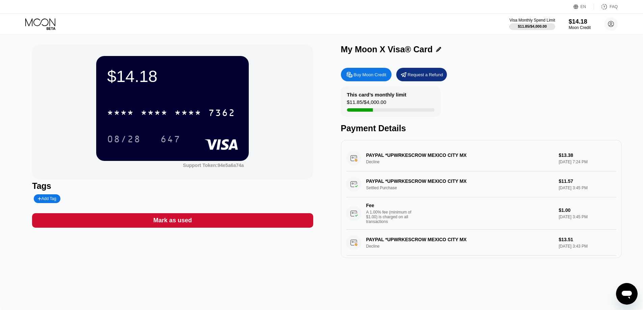
click at [540, 158] on div "PAYPAL *UPWRKESCROW MEXICO CITY MX Decline $13.38 [DATE] 7:24 PM" at bounding box center [481, 158] width 270 height 26
click at [572, 159] on div "PAYPAL *UPWRKESCROW MEXICO CITY MX Decline $13.38 [DATE] 7:24 PM" at bounding box center [481, 158] width 270 height 26
click at [380, 159] on div "PAYPAL *UPWRKESCROW MEXICO CITY MX Decline $13.38 [DATE] 7:24 PM" at bounding box center [481, 158] width 270 height 26
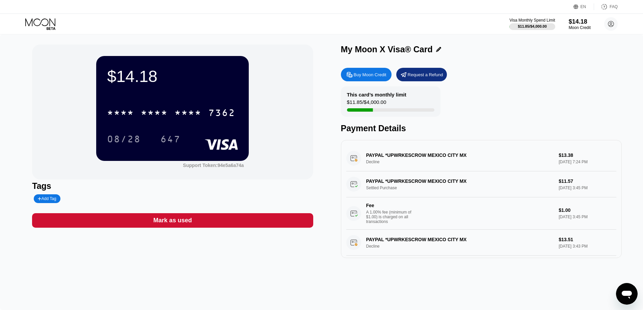
click at [380, 159] on div "PAYPAL *UPWRKESCROW MEXICO CITY MX Decline $13.38 [DATE] 7:24 PM" at bounding box center [481, 158] width 270 height 26
click at [353, 162] on div "PAYPAL *UPWRKESCROW MEXICO CITY MX Decline $13.38 [DATE] 7:24 PM" at bounding box center [481, 158] width 270 height 26
click at [380, 167] on div "PAYPAL *UPWRKESCROW MEXICO CITY MX Decline $13.38 [DATE] 7:24 PM" at bounding box center [481, 158] width 270 height 26
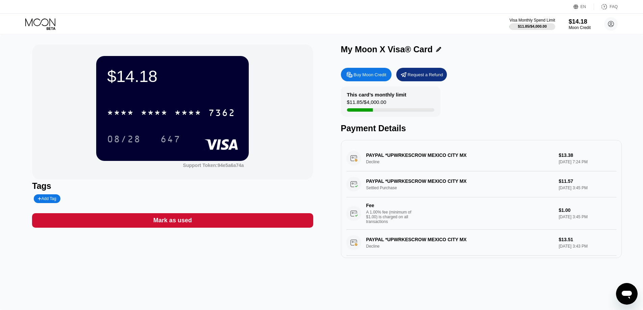
click at [380, 167] on div "PAYPAL *UPWRKESCROW MEXICO CITY MX Decline $13.38 [DATE] 7:24 PM" at bounding box center [481, 158] width 270 height 26
click at [137, 78] on div "$14.18" at bounding box center [172, 76] width 131 height 19
type textarea "x"
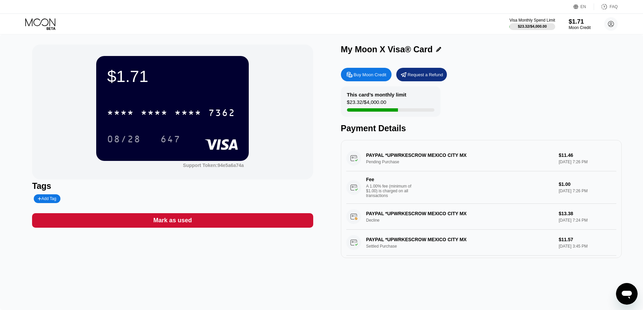
click at [521, 100] on div "This card’s monthly limit $23.32 / $4,000.00 Payment Details" at bounding box center [481, 109] width 281 height 47
